Goal: Navigation & Orientation: Find specific page/section

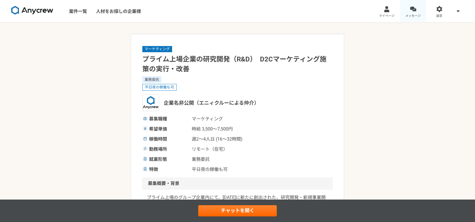
click at [408, 8] on link "メッセージ" at bounding box center [413, 11] width 26 height 22
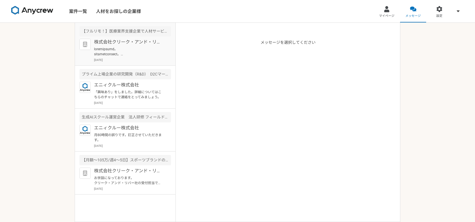
click at [140, 47] on p at bounding box center [128, 52] width 69 height 10
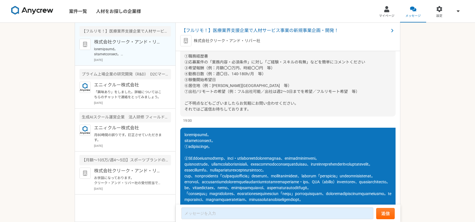
scroll to position [238, 0]
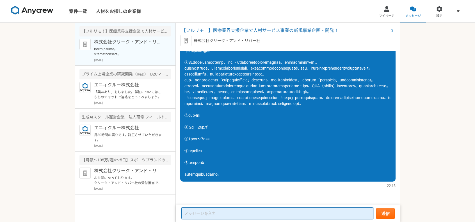
click at [214, 212] on textarea at bounding box center [277, 213] width 192 height 12
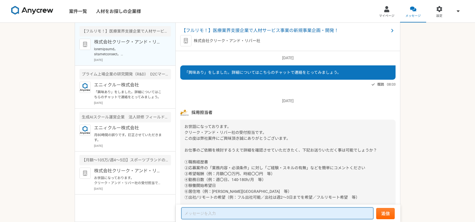
scroll to position [0, 0]
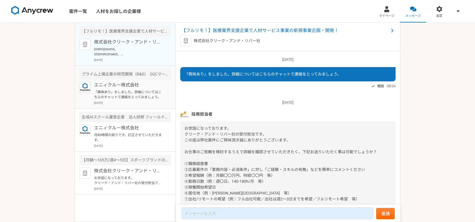
click at [140, 96] on p "「興味あり」をしました。詳細についてはこちらのチャットで連絡をとってみましょう。" at bounding box center [128, 94] width 69 height 10
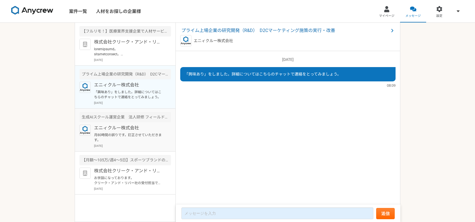
click at [120, 128] on p "エニィクルー株式会社" at bounding box center [128, 128] width 69 height 7
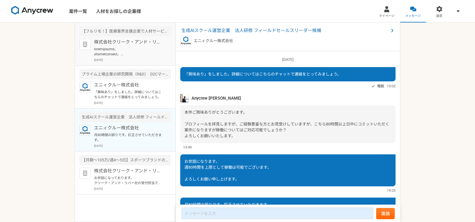
click at [118, 58] on p "[DATE]" at bounding box center [132, 60] width 77 height 4
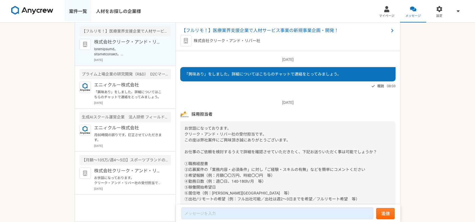
click at [79, 11] on link "案件一覧" at bounding box center [78, 11] width 27 height 22
